Goal: Transaction & Acquisition: Purchase product/service

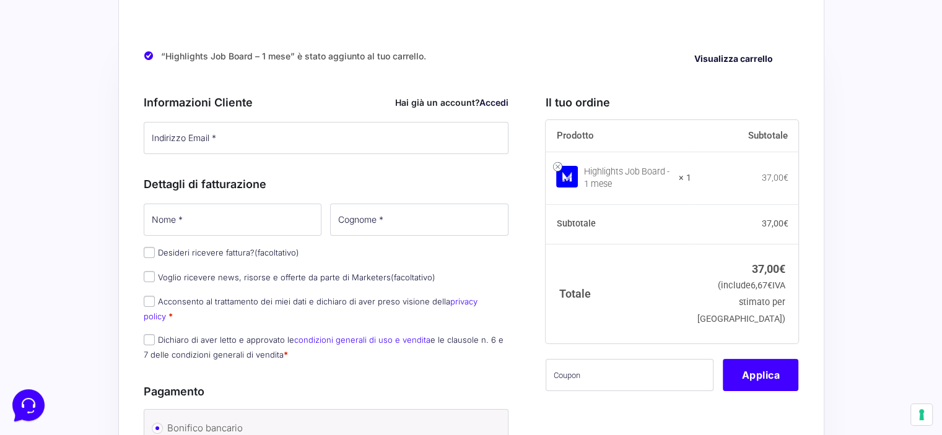
scroll to position [74, 0]
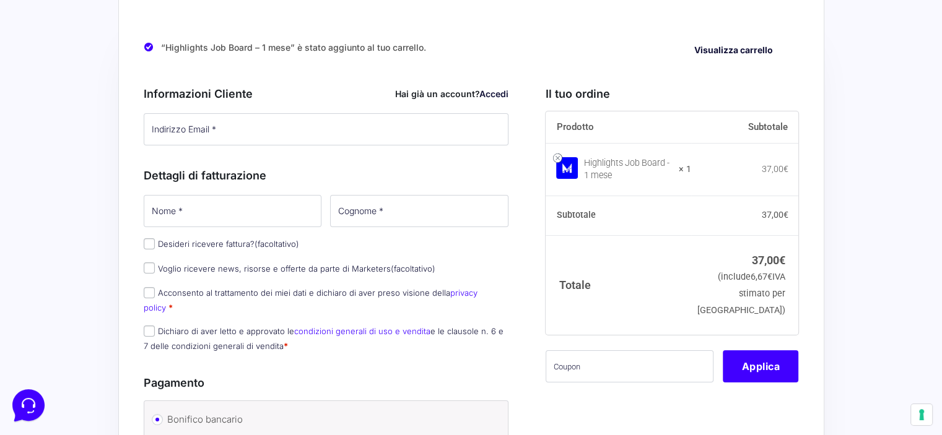
click at [372, 326] on link "condizioni generali di uso e vendita" at bounding box center [362, 331] width 136 height 10
click at [386, 361] on div "Pagamento" at bounding box center [326, 381] width 365 height 40
drag, startPoint x: 432, startPoint y: 315, endPoint x: 505, endPoint y: 326, distance: 73.3
click at [505, 326] on p "Dichiaro di aver letto e approvato le condizioni generali di uso e vendita e le…" at bounding box center [326, 339] width 374 height 32
copy label "le clausole n. 6 e 7 delle condizioni generali di vendita *"
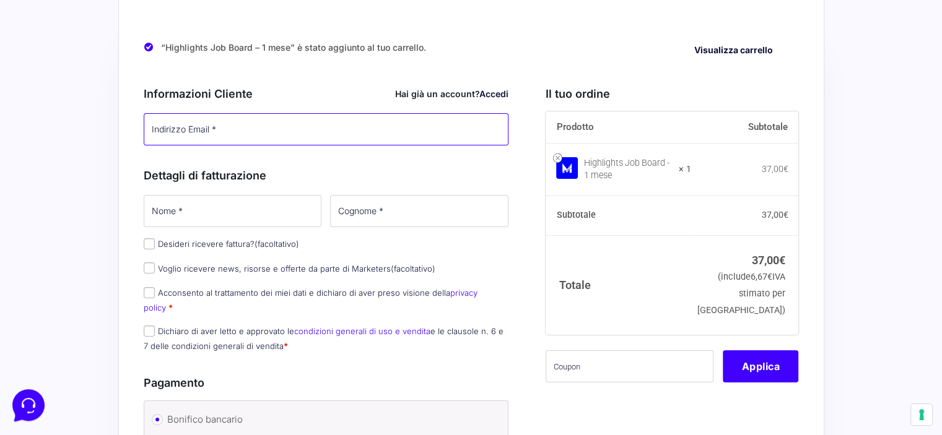
click at [172, 125] on input "Indirizzo Email *" at bounding box center [326, 129] width 365 height 32
type input "[EMAIL_ADDRESS][DOMAIN_NAME]"
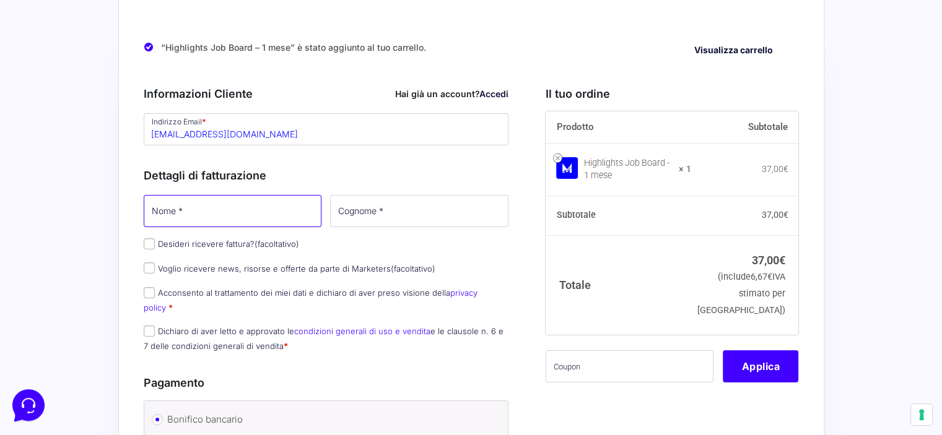
click at [196, 212] on div "Dettagli di fatturazione Nome * Cognome * Desideri ricevere fattura? (facoltati…" at bounding box center [326, 258] width 365 height 208
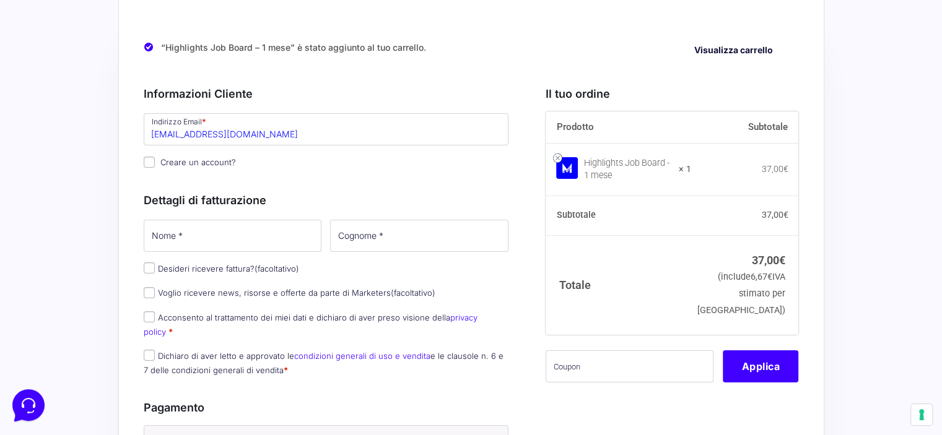
click at [156, 165] on label "Creare un account?" at bounding box center [190, 162] width 92 height 10
click at [155, 165] on input "Creare un account?" at bounding box center [149, 162] width 11 height 11
checkbox input "true"
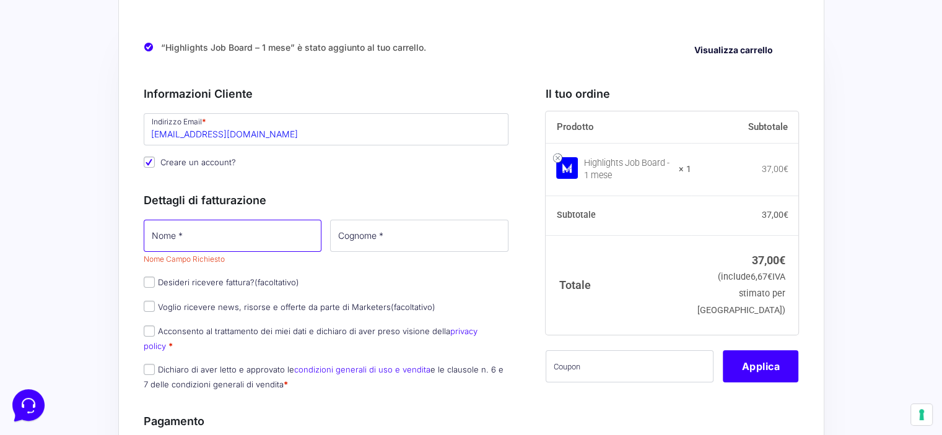
click at [185, 237] on input "Nome *" at bounding box center [233, 236] width 178 height 32
type input "Federica"
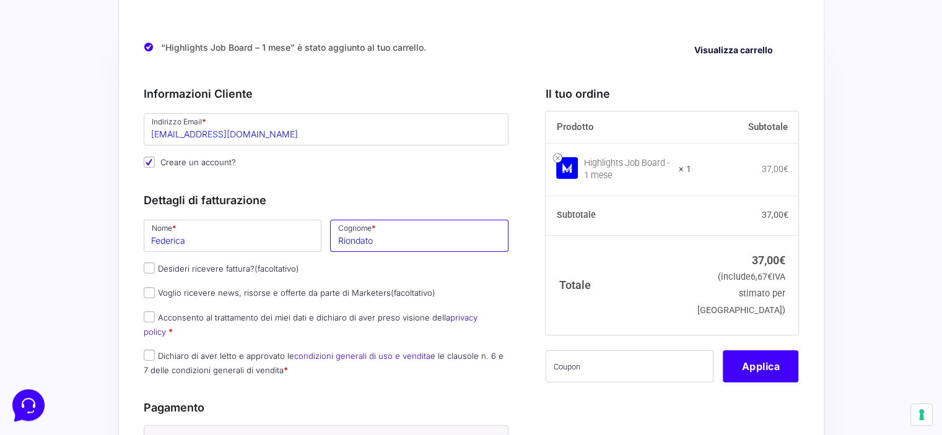
type input "Riondato"
click at [154, 315] on input "Acconsento al trattamento dei miei dati e dichiaro di aver preso visione della …" at bounding box center [149, 317] width 11 height 11
checkbox input "true"
click at [152, 331] on div "Nome * Federica Cognome * Riondato Desideri ricevere fattura? (facoltativo) Rag…" at bounding box center [326, 302] width 374 height 168
click at [149, 354] on label "Dichiaro di aver letto e approvato le condizioni generali di uso e vendita e le…" at bounding box center [324, 363] width 360 height 24
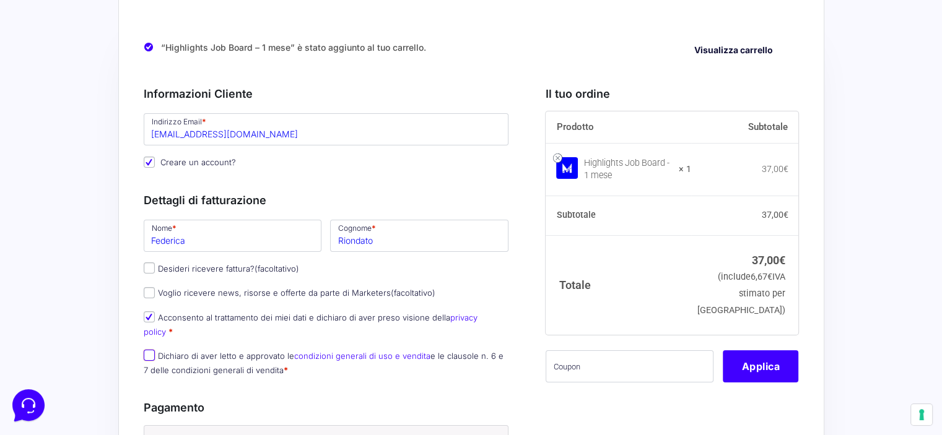
click at [149, 354] on input "Dichiaro di aver letto e approvato le condizioni generali di uso e vendita e le…" at bounding box center [149, 355] width 11 height 11
checkbox input "true"
click at [369, 365] on div "Nome * Federica Cognome * Riondato Desideri ricevere fattura? (facoltativo) Rag…" at bounding box center [326, 302] width 374 height 168
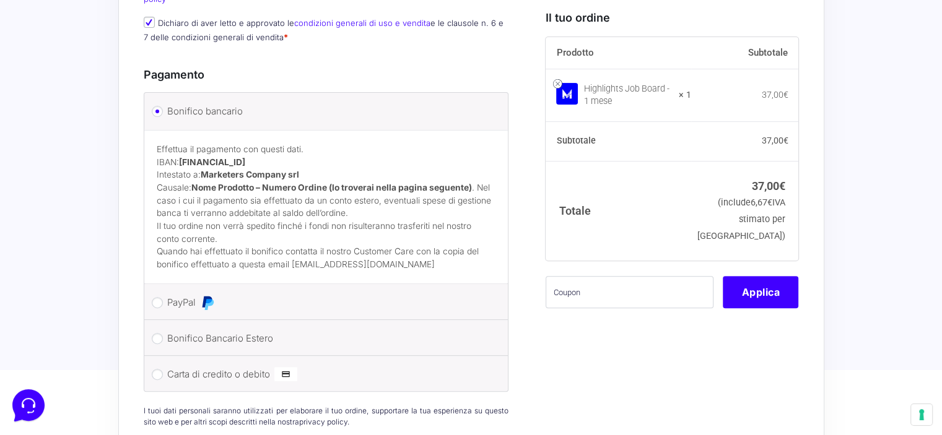
scroll to position [416, 0]
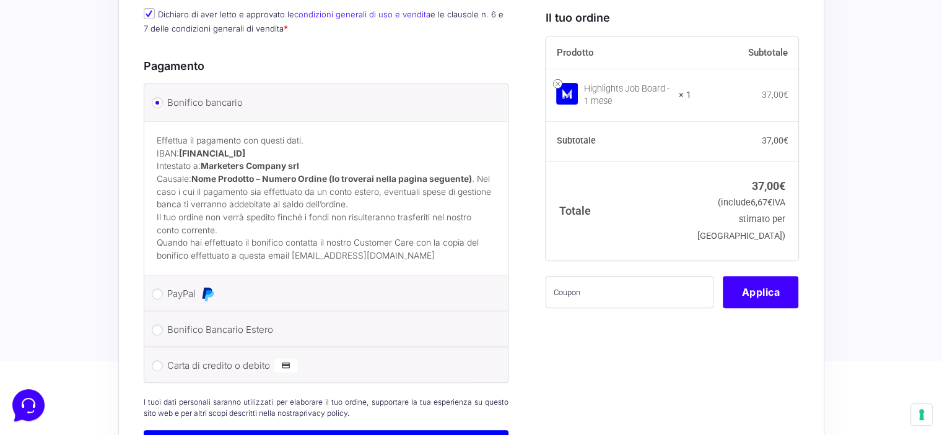
click at [163, 278] on li "PayPal Procedi al pagamento via PayPal." at bounding box center [326, 294] width 364 height 36
click at [153, 289] on input "PayPal" at bounding box center [157, 294] width 11 height 11
radio input "true"
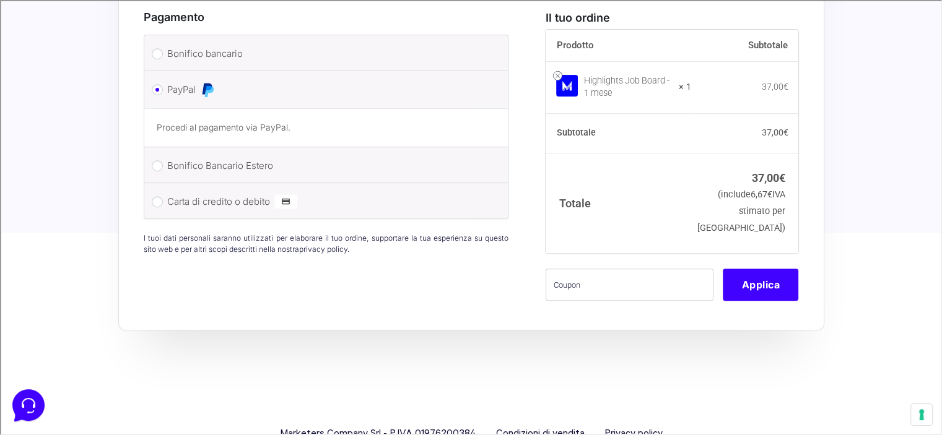
scroll to position [367, 0]
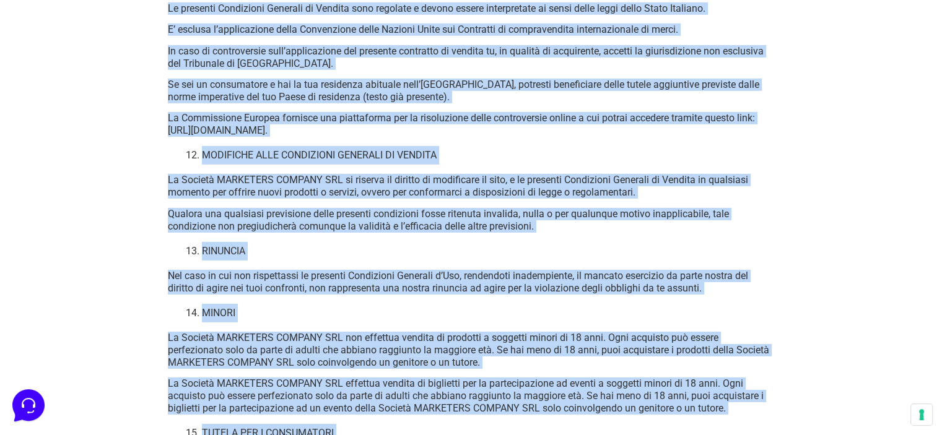
scroll to position [8844, 0]
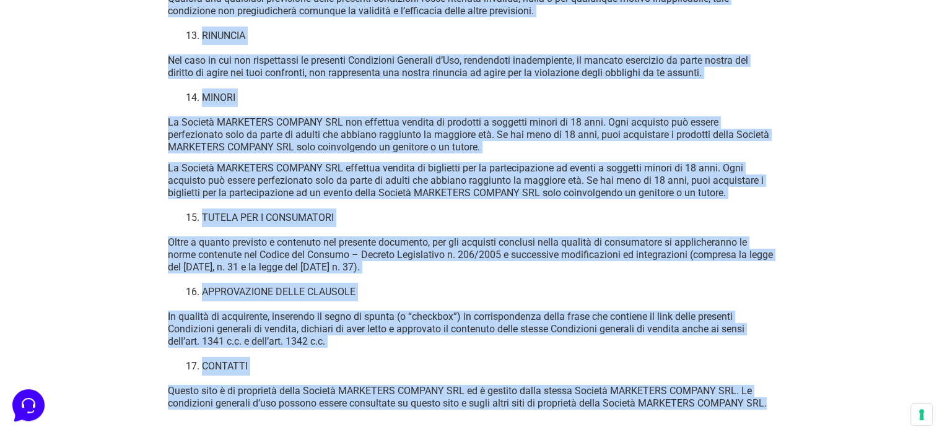
drag, startPoint x: 170, startPoint y: 112, endPoint x: 813, endPoint y: 450, distance: 726.7
copy div "LOREMIPSUM DOLORSIT AM CONSECT ADIPISCI Elits doeiusmo tempor inc utla etdolore…"
